Goal: Task Accomplishment & Management: Use online tool/utility

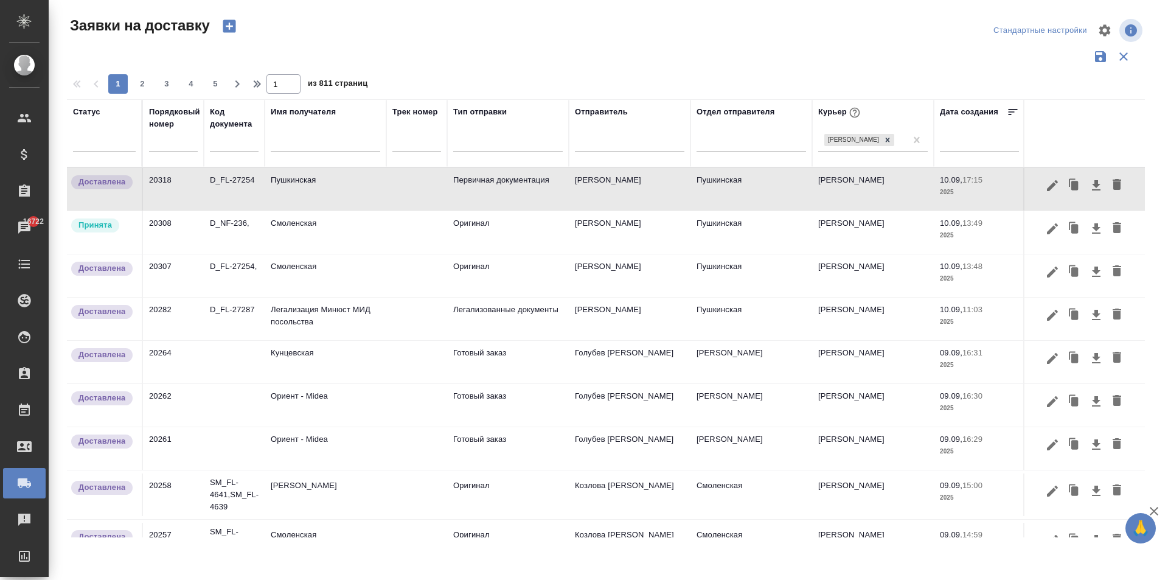
click at [312, 226] on td "Смоленская" at bounding box center [326, 232] width 122 height 43
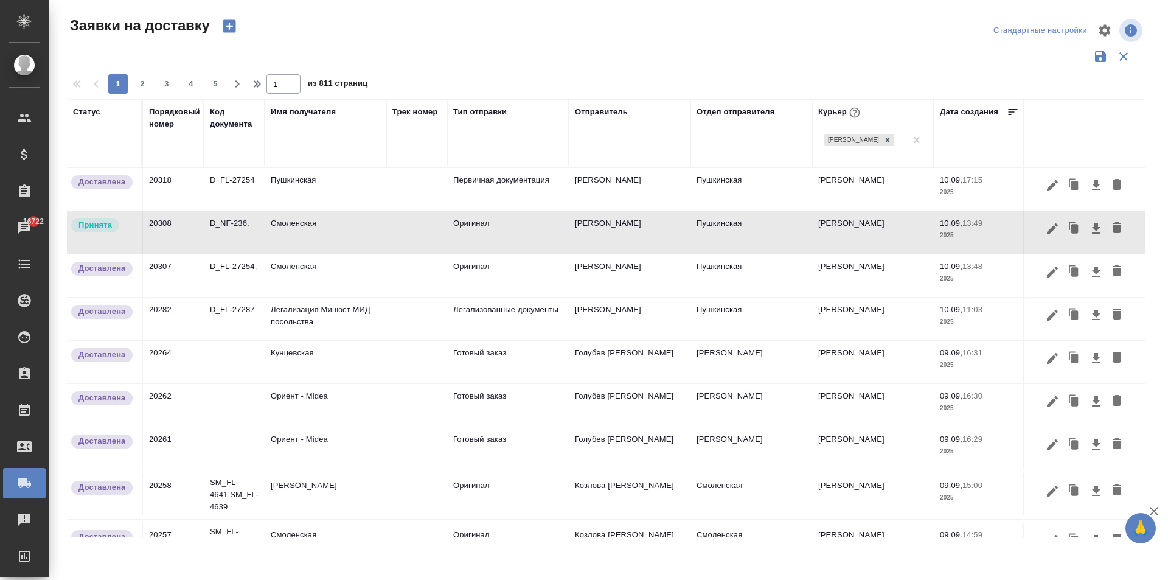
click at [263, 248] on td "D_NF-236," at bounding box center [234, 232] width 61 height 43
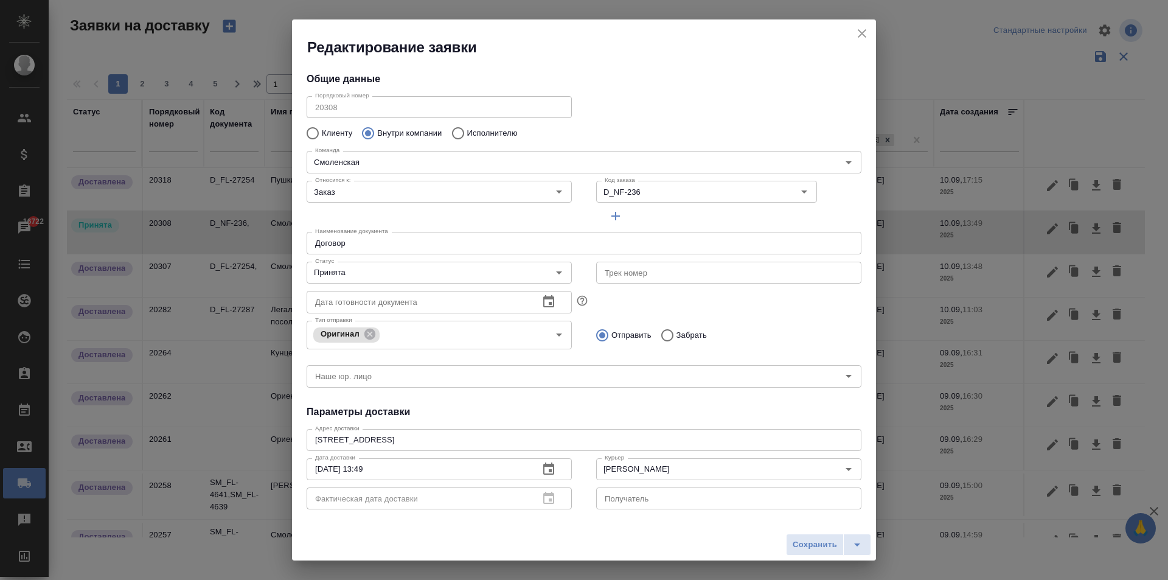
type input "[PERSON_NAME]"
drag, startPoint x: 862, startPoint y: 32, endPoint x: 828, endPoint y: 74, distance: 54.5
click at [862, 32] on icon "close" at bounding box center [862, 33] width 15 height 15
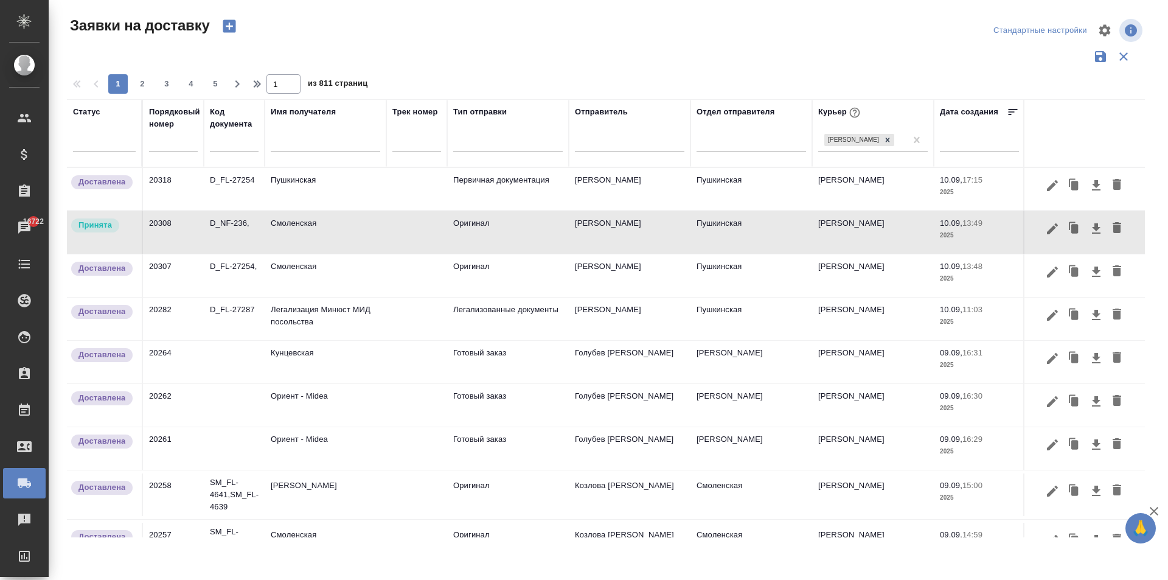
click at [324, 231] on td "Смоленская" at bounding box center [326, 232] width 122 height 43
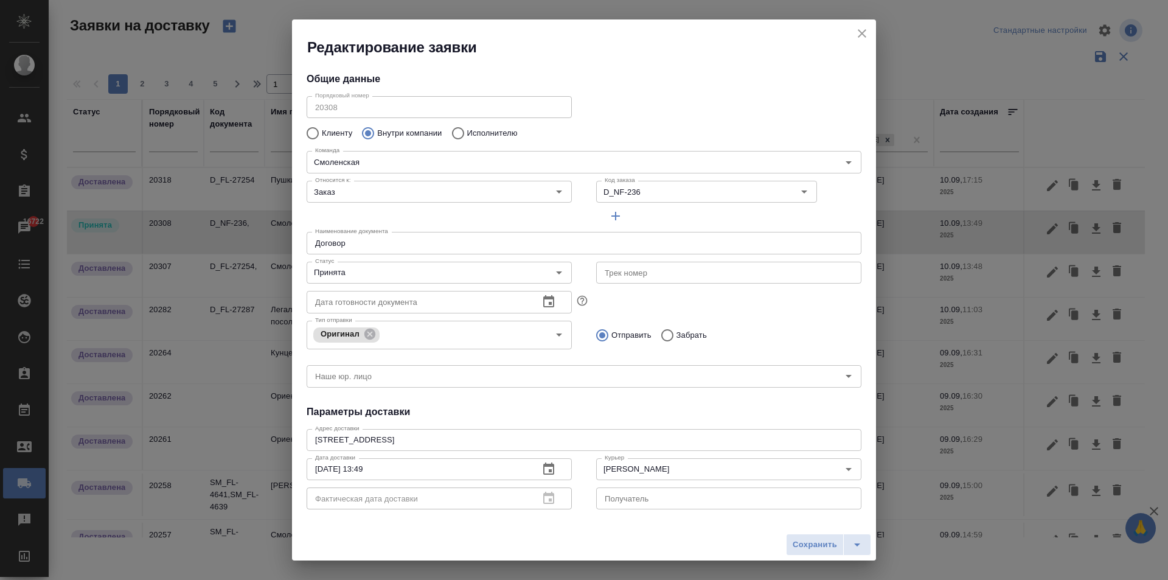
click at [358, 248] on input "Договор" at bounding box center [584, 243] width 555 height 22
click at [357, 246] on input "Договор" at bounding box center [584, 243] width 555 height 22
click at [369, 242] on input "Договор" at bounding box center [584, 243] width 555 height 22
click at [440, 243] on input "Договор и забрать готовый заказ 27270" at bounding box center [584, 243] width 555 height 22
type input "Договор и забрать готовый заказ № 27270"
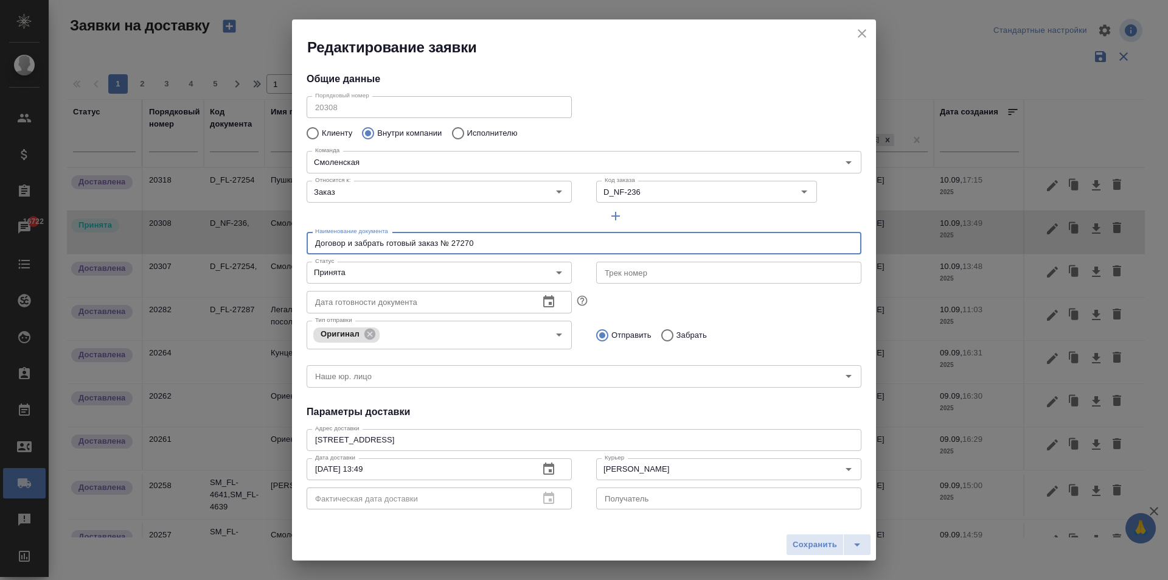
click at [612, 223] on icon "button" at bounding box center [615, 216] width 15 height 15
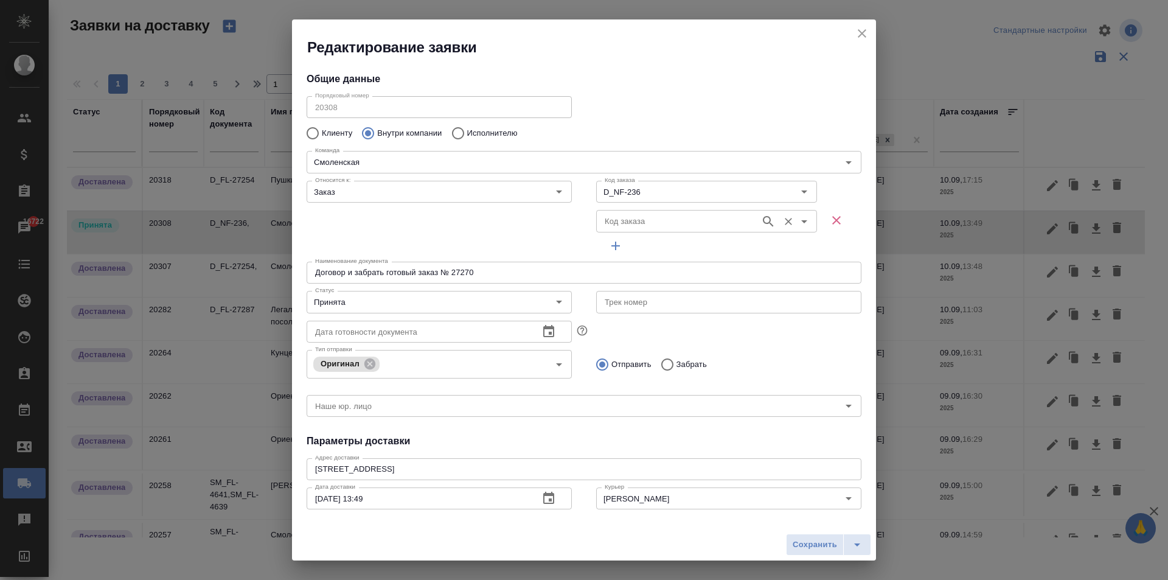
click at [611, 223] on input "Код заказа" at bounding box center [677, 221] width 155 height 15
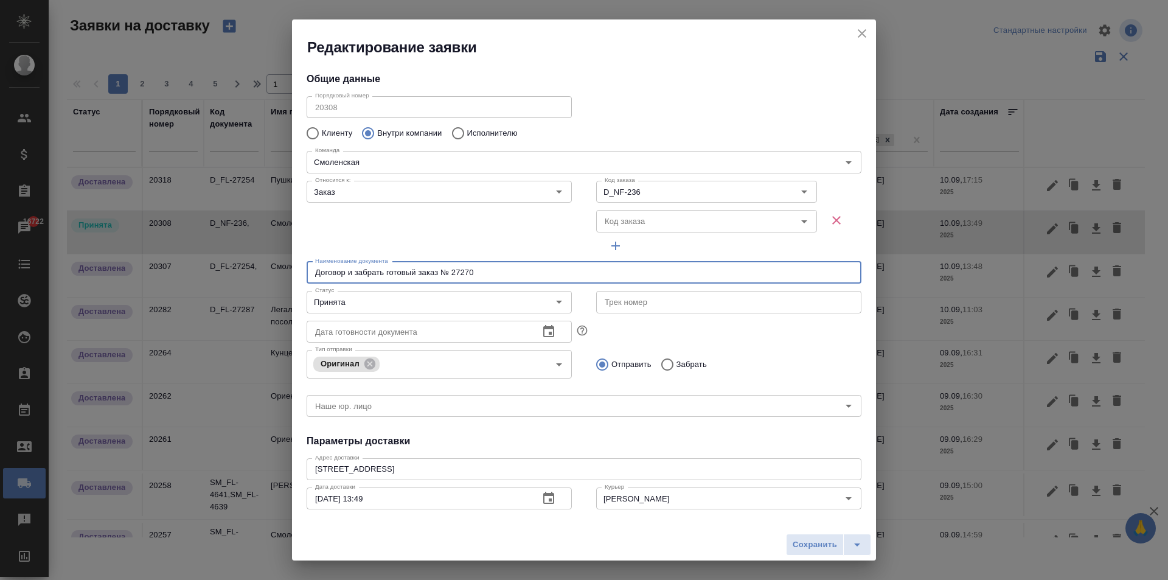
drag, startPoint x: 462, startPoint y: 274, endPoint x: 452, endPoint y: 274, distance: 10.3
click at [452, 274] on input "Договор и забрать готовый заказ № 27270" at bounding box center [584, 273] width 555 height 22
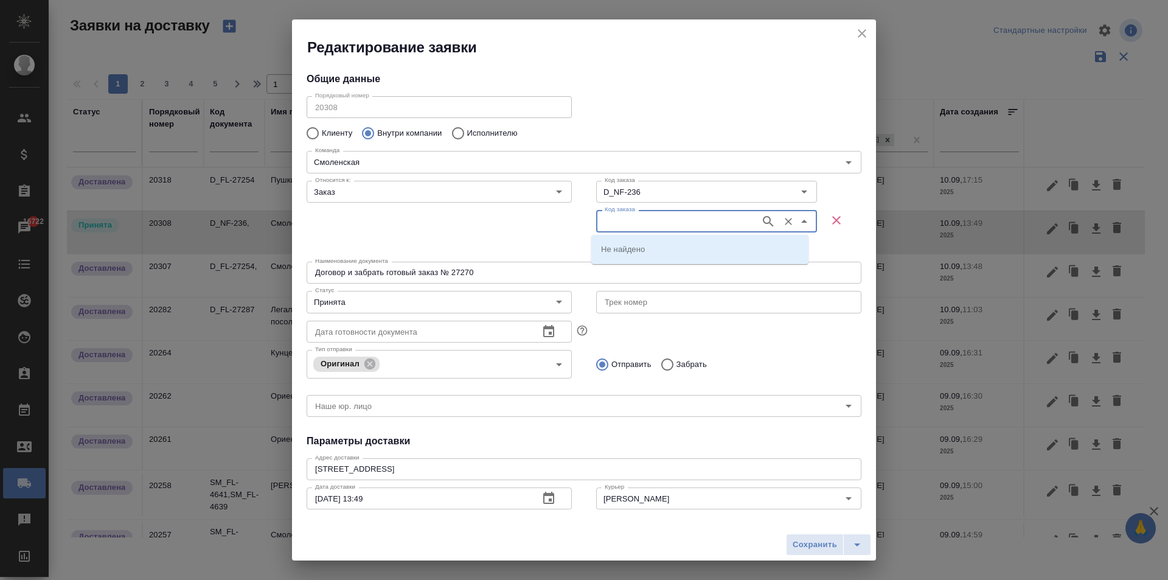
click at [660, 216] on input "Код заказа" at bounding box center [677, 221] width 155 height 15
paste input "27270"
type input "27270"
click at [619, 245] on p "D_FL-27270" at bounding box center [623, 249] width 45 height 12
type input "D_FL-27270"
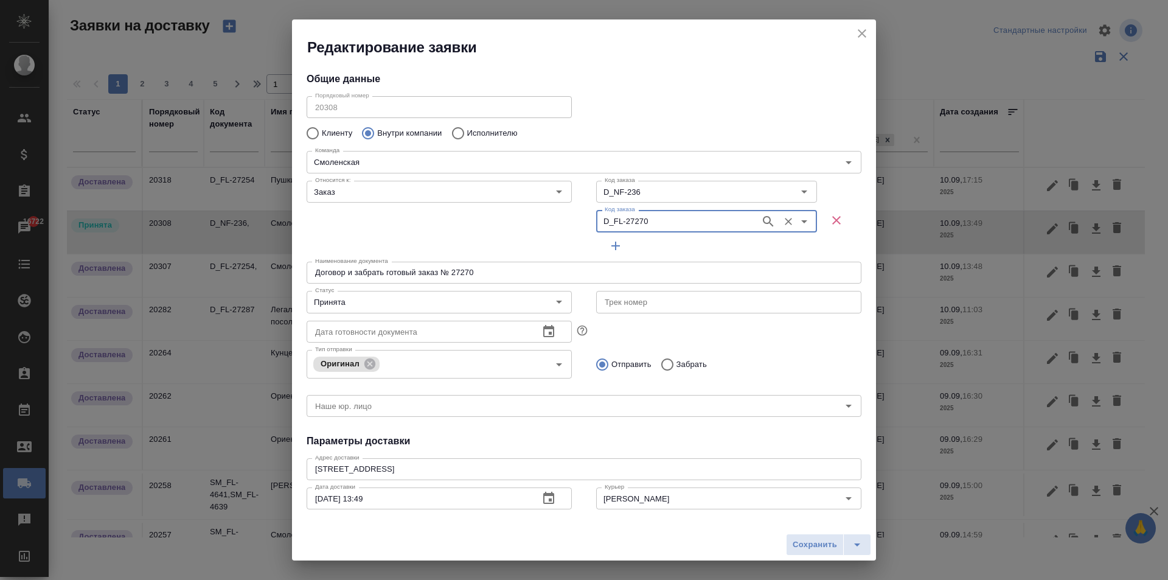
click at [347, 275] on input "Договор и забрать готовый заказ № 27270" at bounding box center [584, 273] width 555 height 22
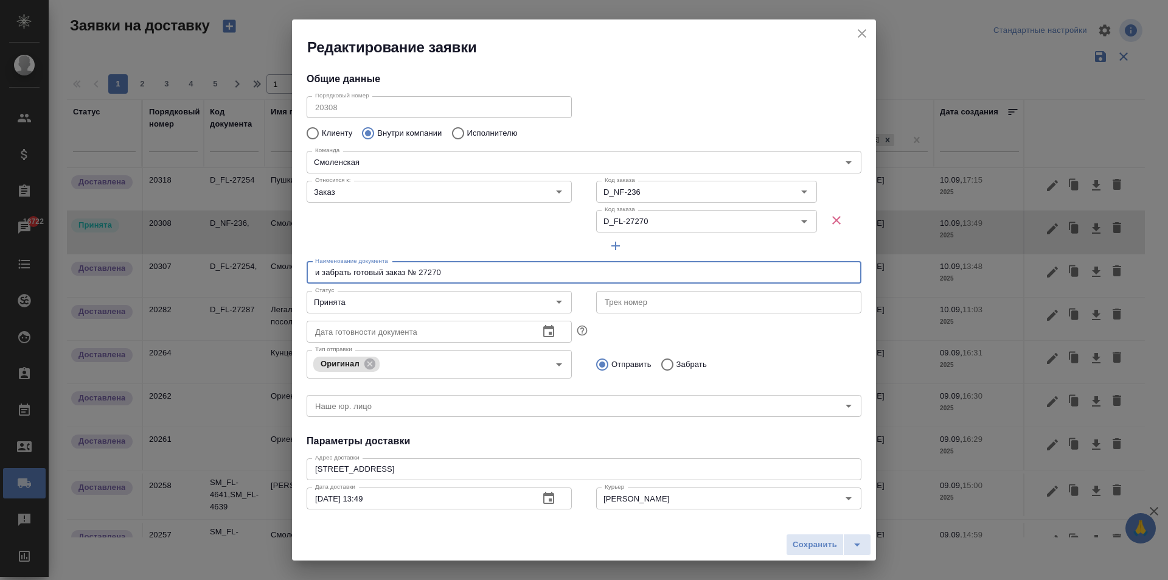
click at [310, 272] on input "и забрать готовый заказ № 27270" at bounding box center [584, 273] width 555 height 22
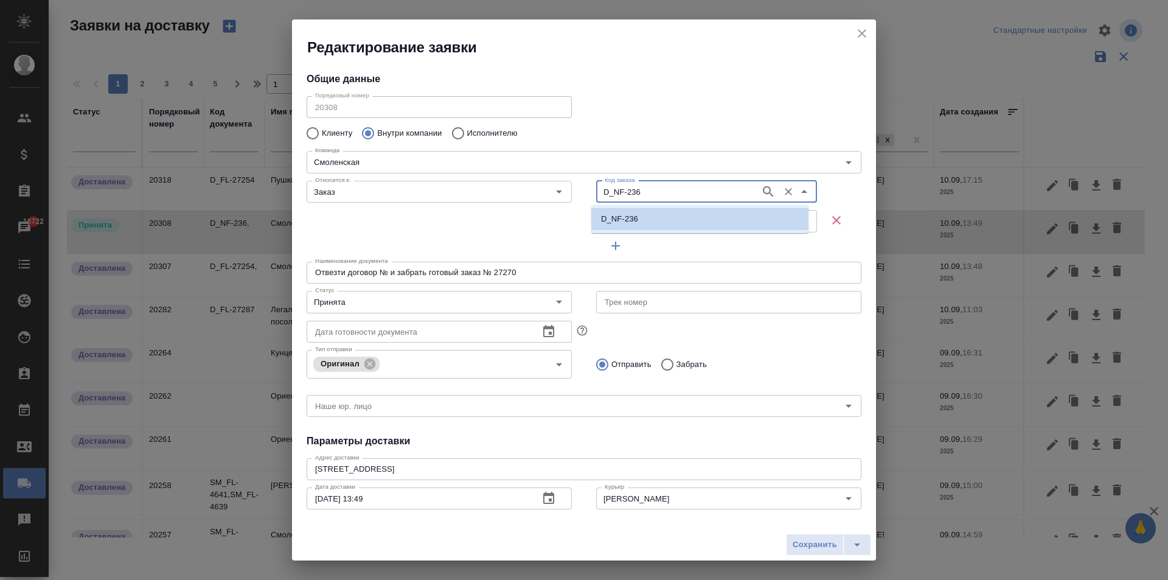
drag, startPoint x: 640, startPoint y: 193, endPoint x: 579, endPoint y: 198, distance: 61.7
click at [572, 196] on div "Относится к: Заказ Относится к: Код заказа D_NF-236 Код заказа Код заказа D_FL-…" at bounding box center [583, 216] width 579 height 105
click at [391, 273] on input "Отвезти договор № и забрать готовый заказ № 27270" at bounding box center [584, 273] width 555 height 22
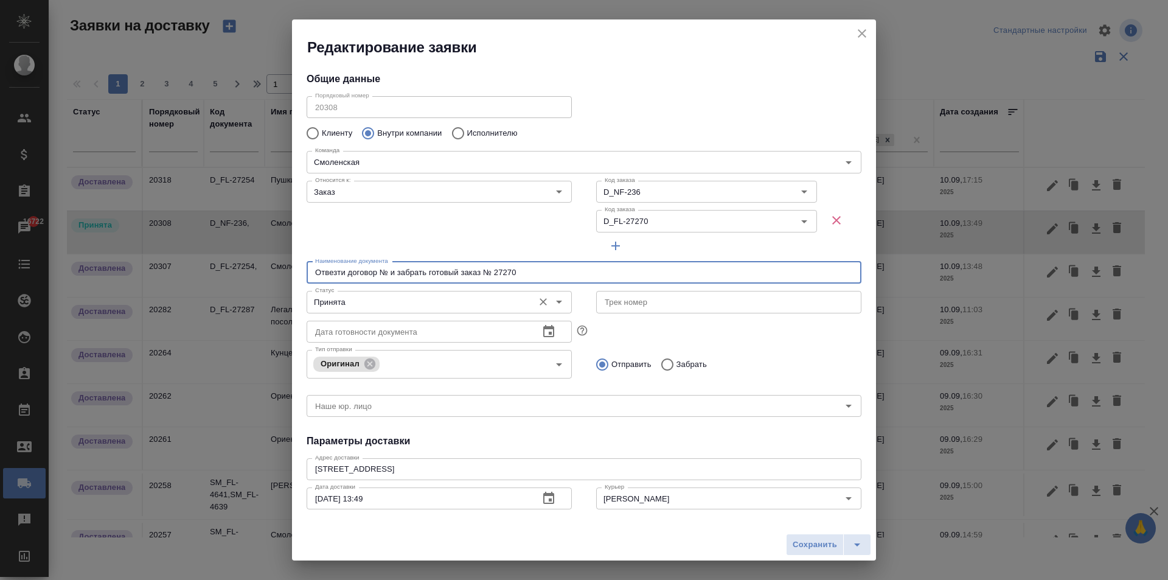
paste input "D_NF-236"
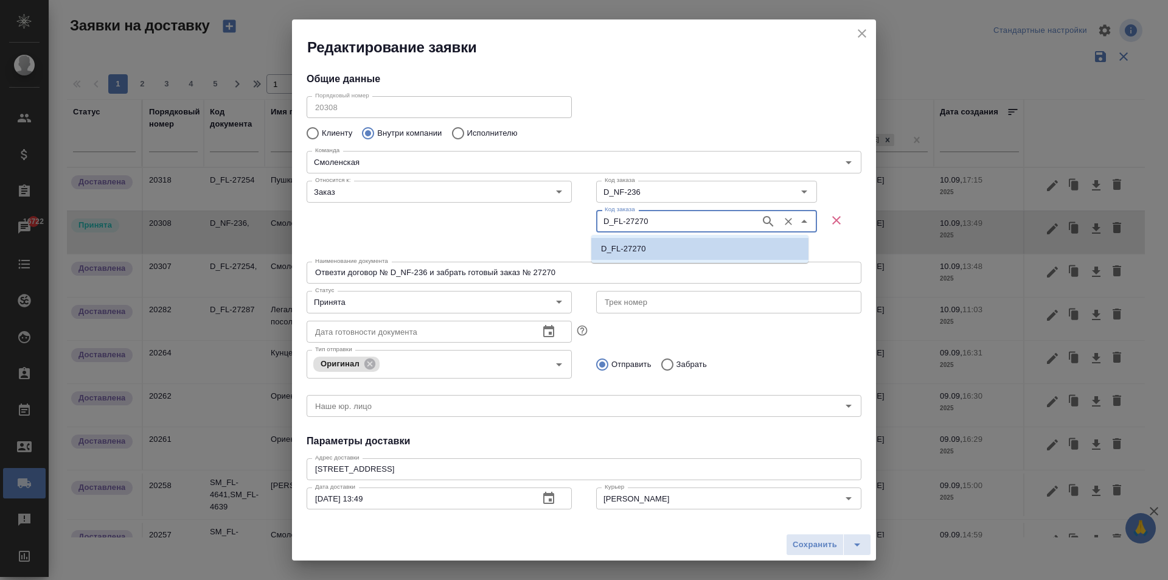
drag, startPoint x: 653, startPoint y: 221, endPoint x: 579, endPoint y: 224, distance: 74.9
click at [579, 224] on div "Относится к: Заказ Относится к: Код заказа D_NF-236 Код заказа Код заказа D_FL-…" at bounding box center [583, 216] width 579 height 105
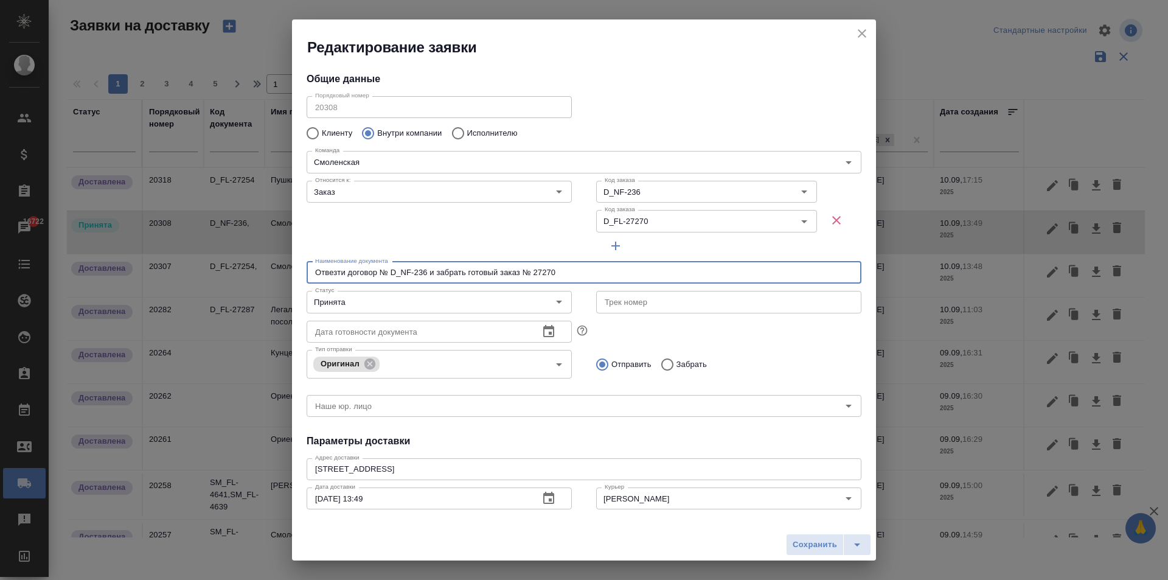
drag, startPoint x: 569, startPoint y: 273, endPoint x: 533, endPoint y: 272, distance: 36.5
click at [533, 272] on input "Отвезти договор № D_NF-236 и забрать готовый заказ № 27270" at bounding box center [584, 273] width 555 height 22
paste input "D_FL-"
type input "Отвезти договор № D_NF-236 и забрать готовый заказ № D_FL-27270"
click at [814, 545] on span "Сохранить" at bounding box center [815, 545] width 44 height 14
